Goal: Check status: Check status

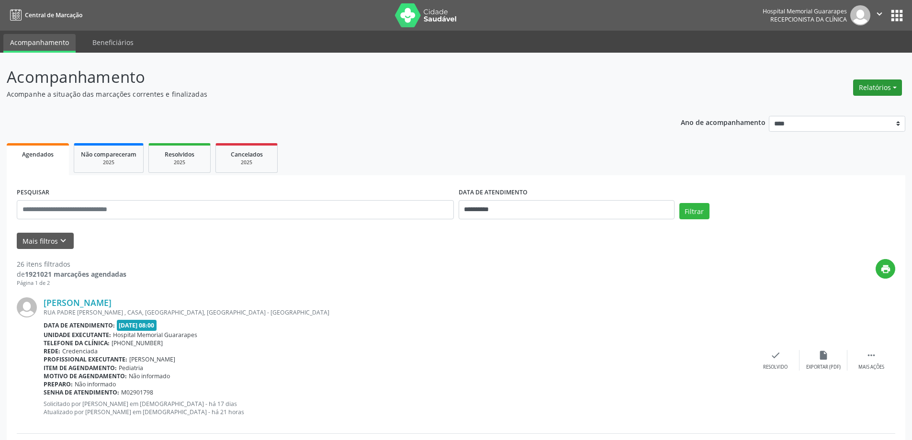
click at [897, 87] on button "Relatórios" at bounding box center [877, 87] width 49 height 16
click at [873, 102] on link "Agendamentos" at bounding box center [851, 108] width 103 height 13
select select "*"
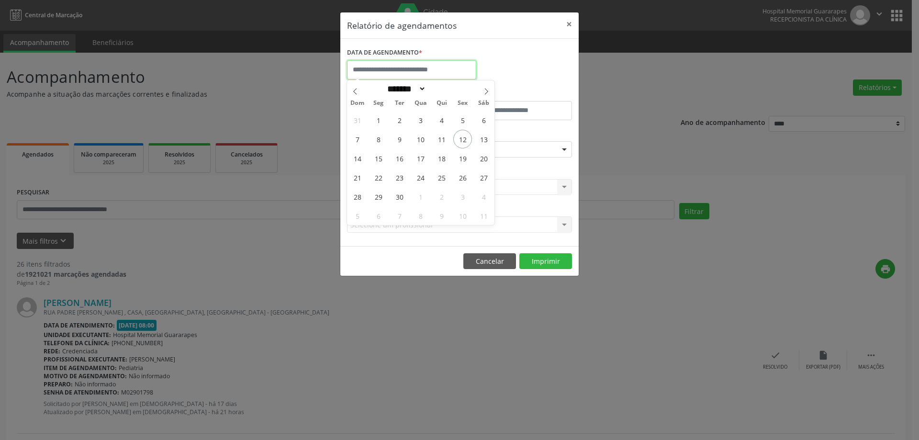
click at [441, 68] on input "text" at bounding box center [411, 69] width 129 height 19
click at [383, 160] on span "15" at bounding box center [378, 158] width 19 height 19
type input "**********"
click at [383, 160] on span "15" at bounding box center [378, 158] width 19 height 19
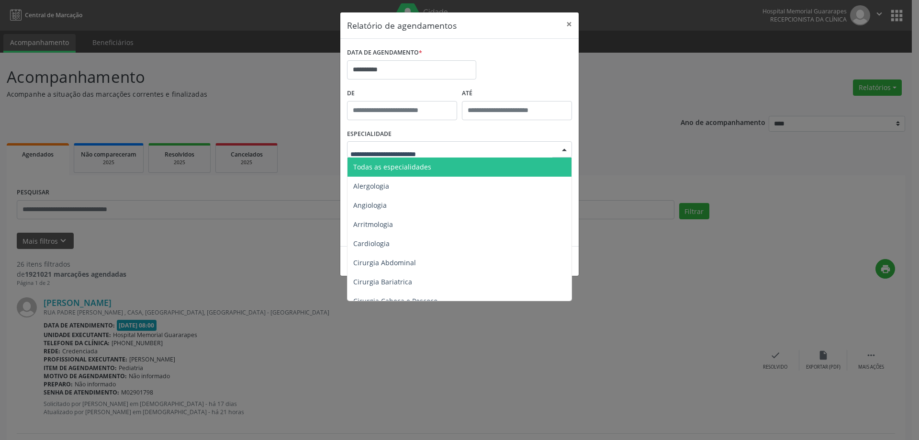
click at [401, 171] on span "Todas as especialidades" at bounding box center [392, 166] width 78 height 9
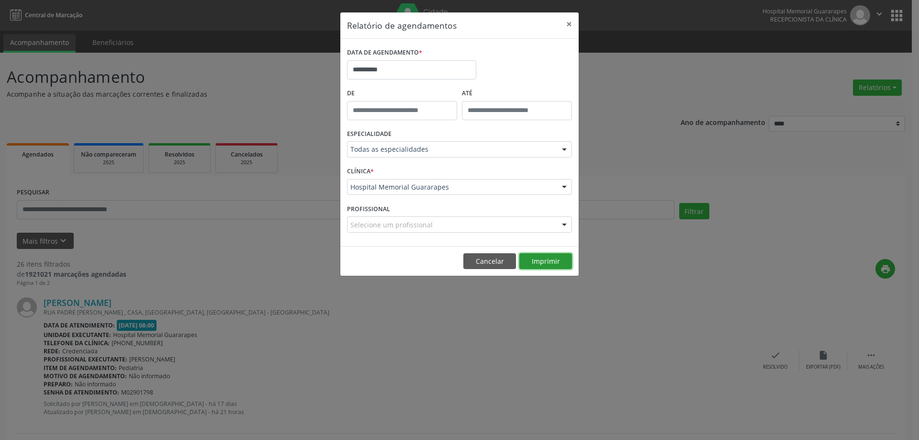
click at [538, 259] on button "Imprimir" at bounding box center [546, 261] width 53 height 16
